Goal: Task Accomplishment & Management: Manage account settings

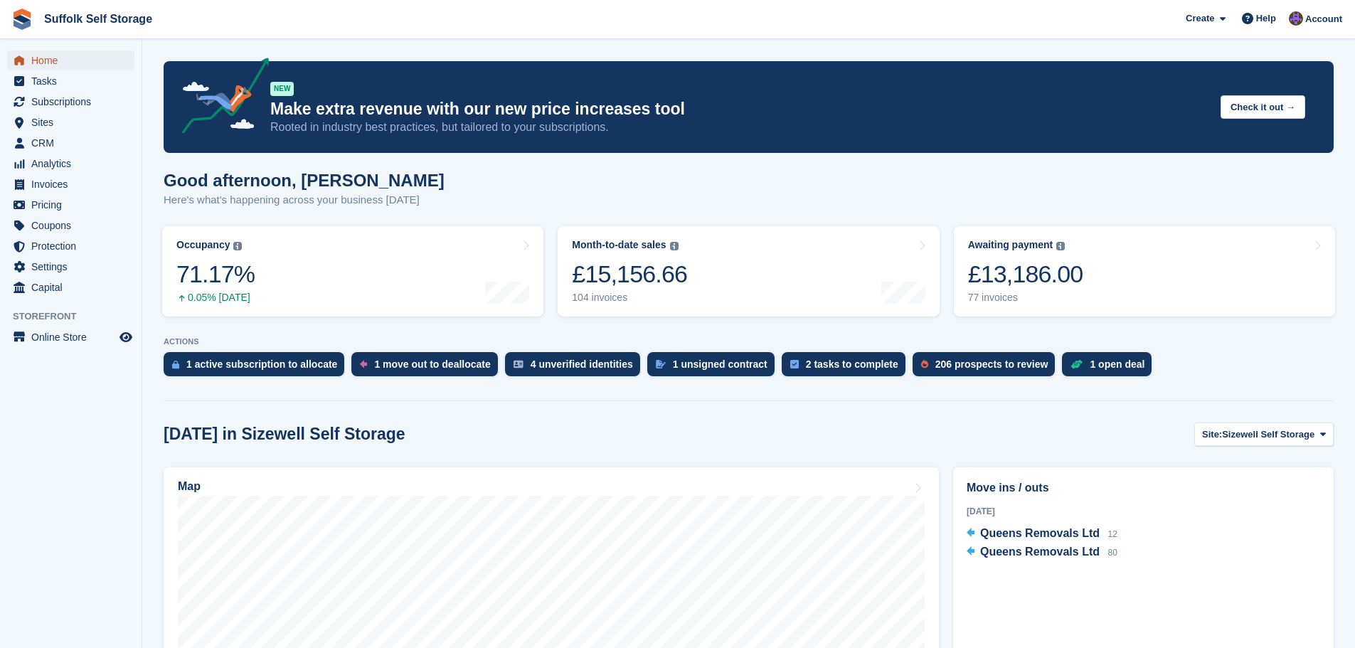
click at [51, 62] on span "Home" at bounding box center [73, 60] width 85 height 20
click at [686, 367] on div "1 unsigned contract" at bounding box center [720, 363] width 95 height 11
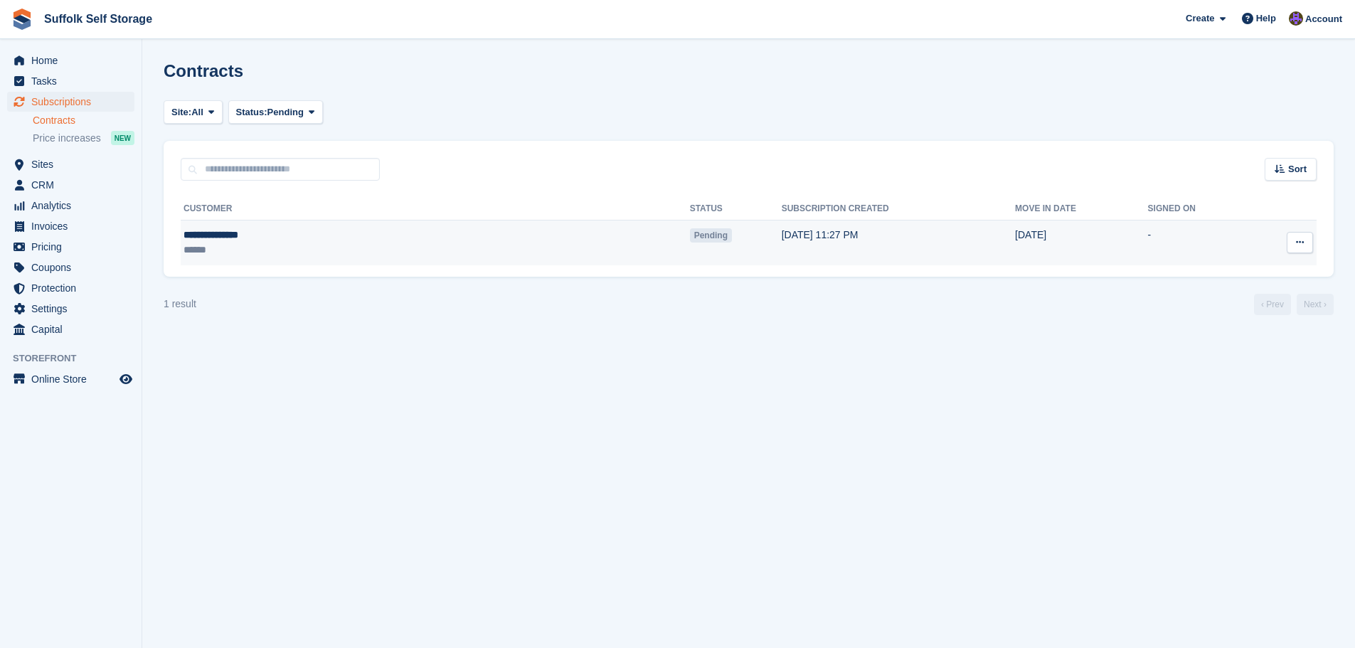
click at [1297, 243] on icon at bounding box center [1300, 242] width 8 height 9
click at [1243, 326] on p "Send contract" at bounding box center [1245, 325] width 124 height 18
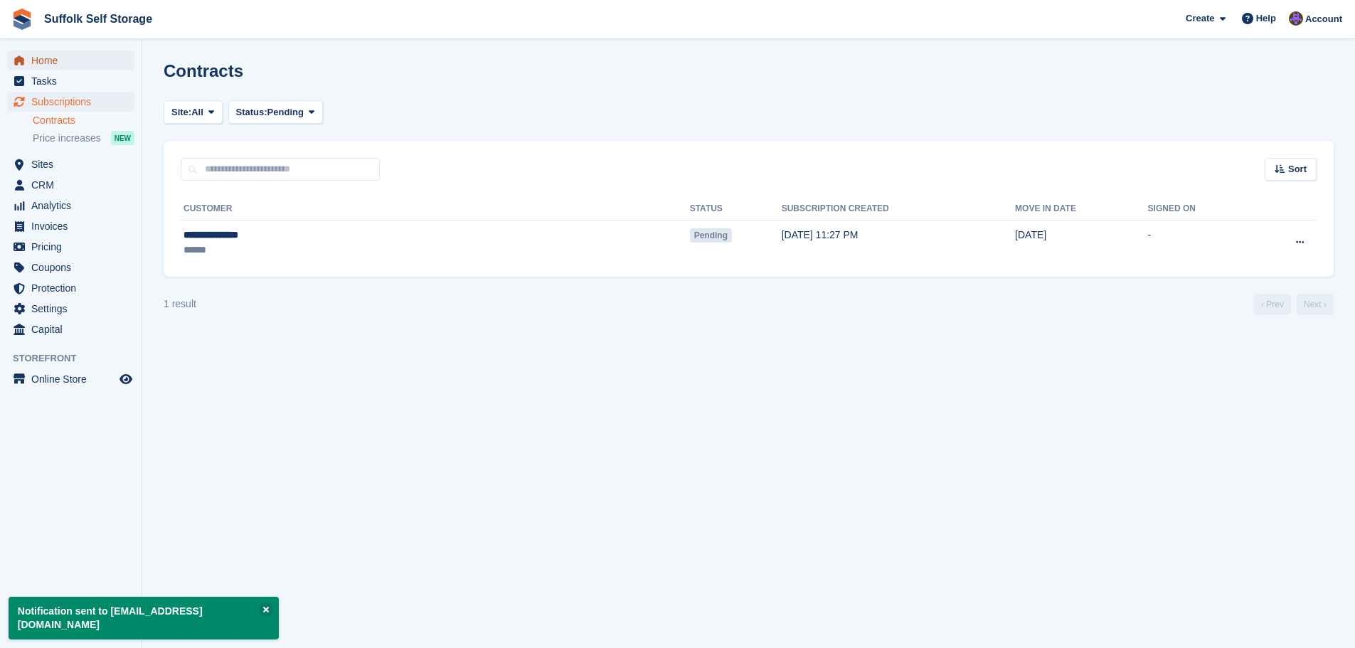
click at [53, 65] on span "Home" at bounding box center [73, 60] width 85 height 20
